Goal: Browse casually: Explore the website without a specific task or goal

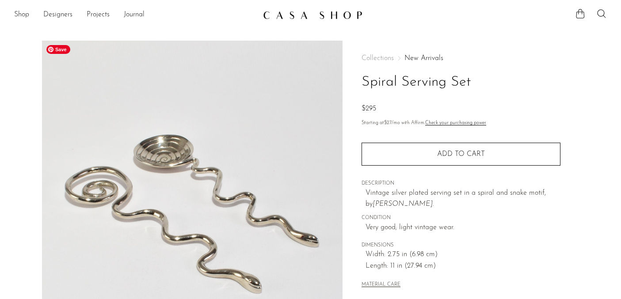
scroll to position [39, 0]
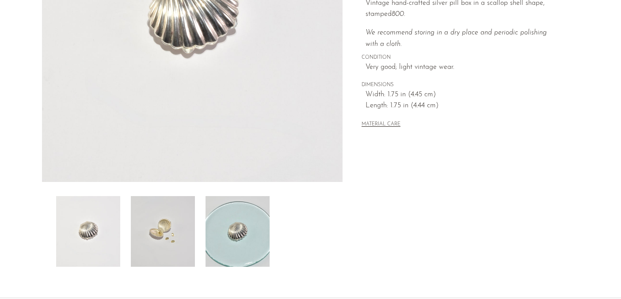
scroll to position [189, 0]
click at [171, 214] on img at bounding box center [163, 232] width 64 height 71
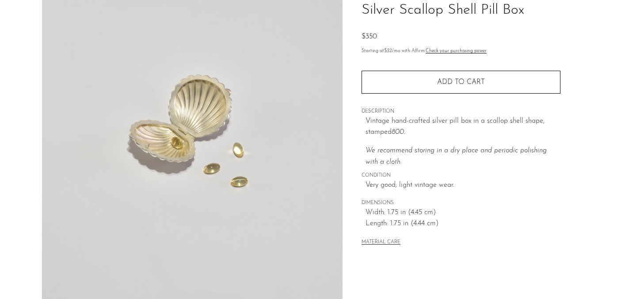
scroll to position [0, 0]
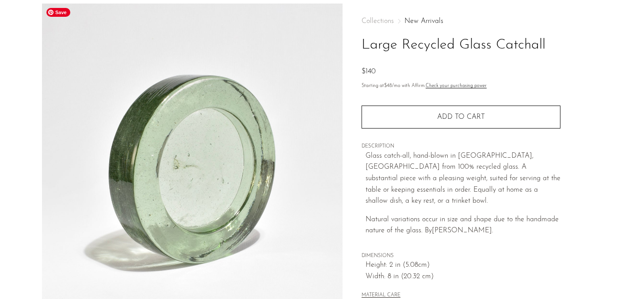
scroll to position [71, 0]
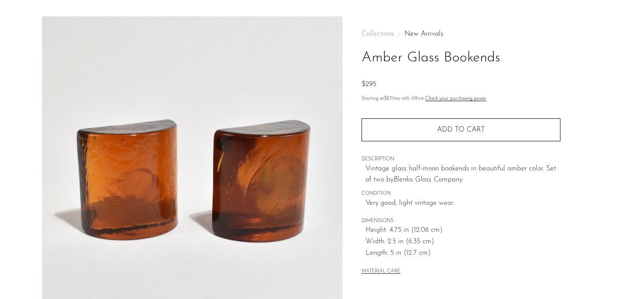
scroll to position [45, 0]
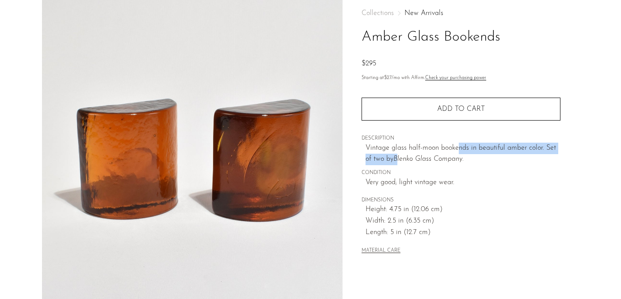
drag, startPoint x: 398, startPoint y: 157, endPoint x: 456, endPoint y: 153, distance: 58.9
click at [456, 153] on p "Vintage glass half-moon bookends in beautiful amber color. Set of two by Blenko…" at bounding box center [462, 154] width 195 height 23
click at [398, 157] on em "Blenko Glass Company." at bounding box center [428, 158] width 70 height 7
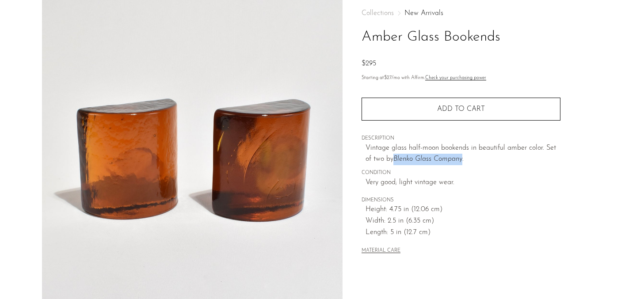
drag, startPoint x: 395, startPoint y: 159, endPoint x: 463, endPoint y: 155, distance: 67.7
click at [463, 155] on p "Vintage glass half-moon bookends in beautiful amber color. Set of two by Blenko…" at bounding box center [462, 154] width 195 height 23
copy em "Blenko Glass Company"
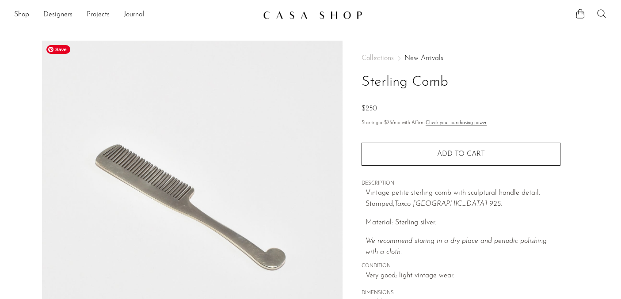
scroll to position [34, 0]
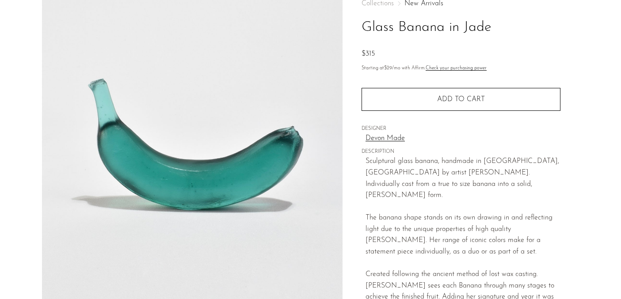
scroll to position [57, 0]
